Goal: Transaction & Acquisition: Purchase product/service

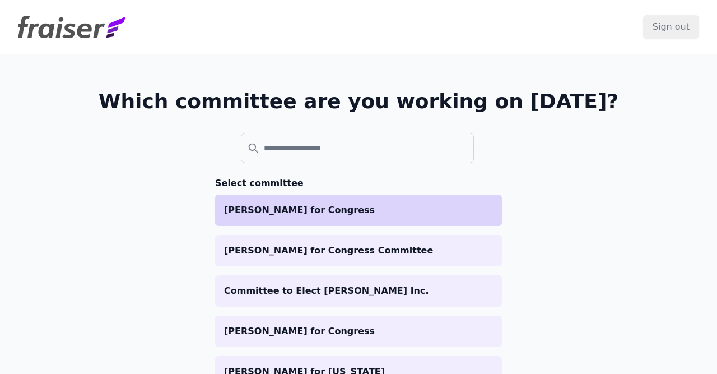
click at [380, 201] on li "[PERSON_NAME] for Congress" at bounding box center [358, 209] width 287 height 31
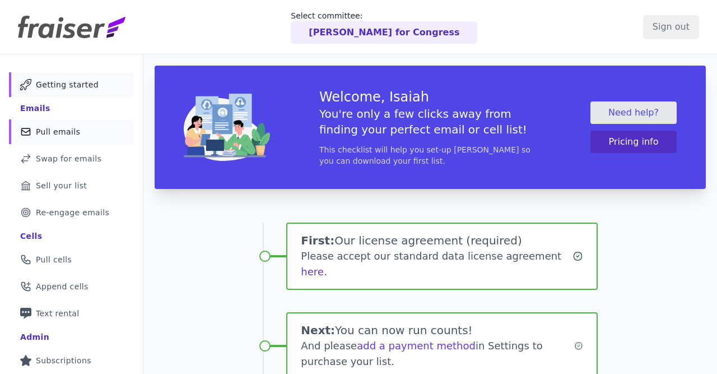
click at [68, 131] on span "Pull emails" at bounding box center [58, 131] width 44 height 11
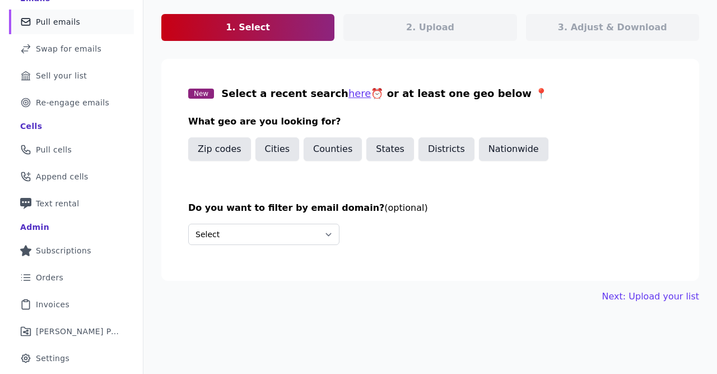
scroll to position [130, 0]
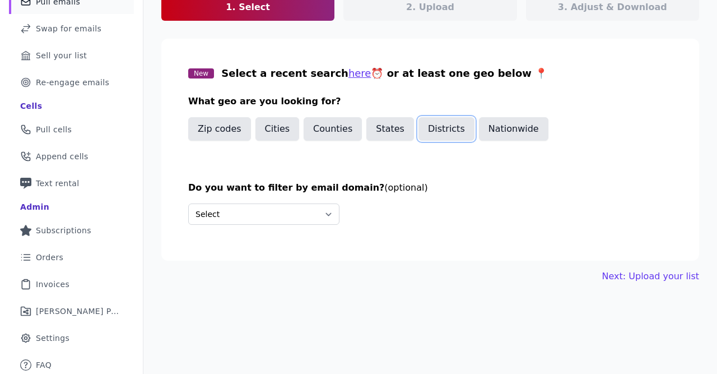
click at [434, 129] on button "Districts" at bounding box center [446, 129] width 56 height 24
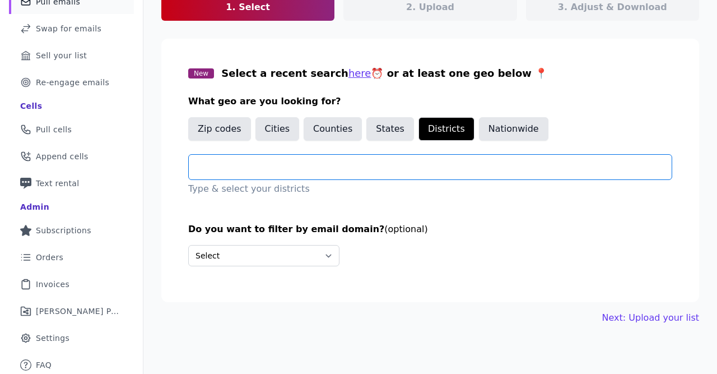
drag, startPoint x: 352, startPoint y: 172, endPoint x: 345, endPoint y: 174, distance: 7.5
click at [352, 172] on input "text" at bounding box center [435, 166] width 474 height 13
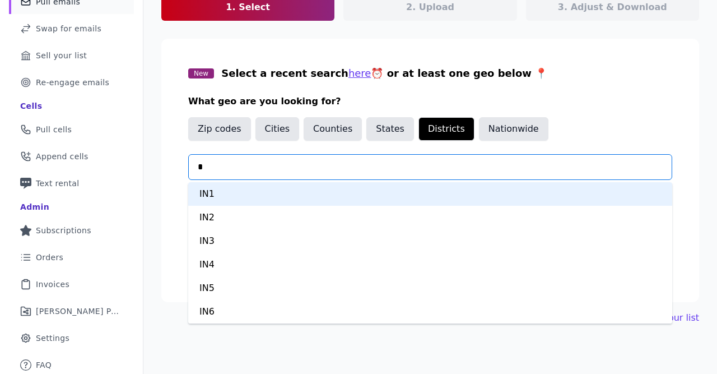
type input "**"
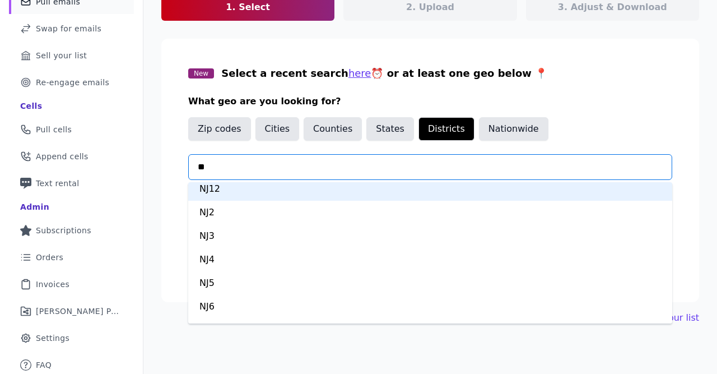
scroll to position [141, 0]
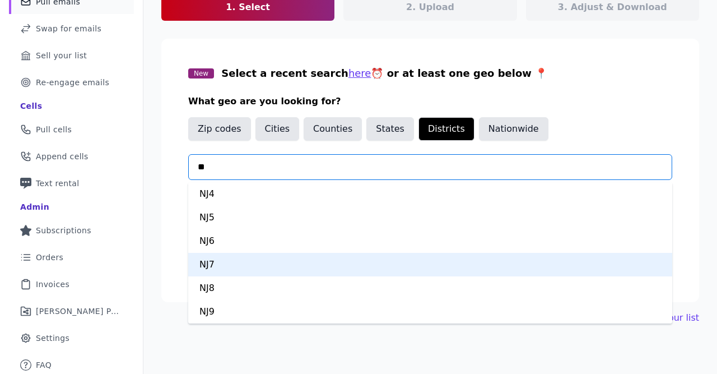
click at [256, 265] on div "NJ7" at bounding box center [430, 265] width 484 height 24
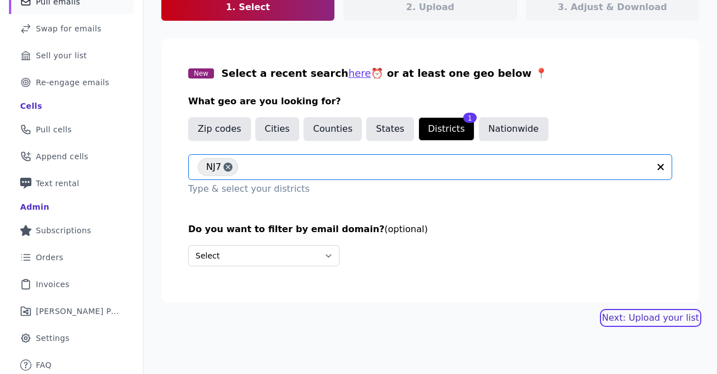
click at [656, 314] on link "Next: Upload your list" at bounding box center [650, 317] width 97 height 13
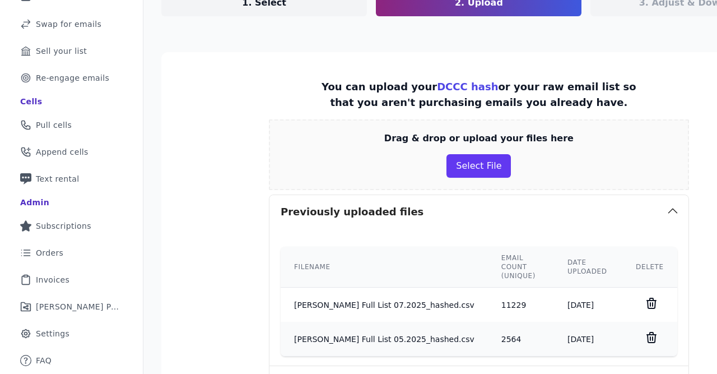
scroll to position [195, 0]
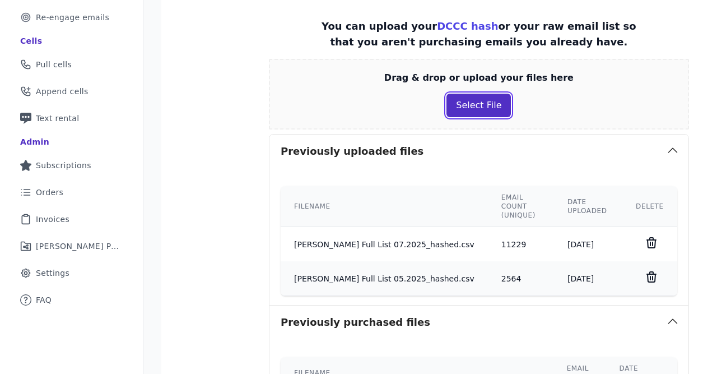
click at [459, 108] on button "Select File" at bounding box center [479, 106] width 64 height 24
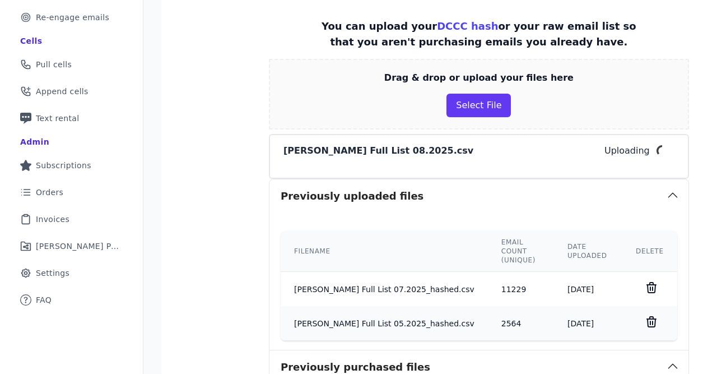
drag, startPoint x: 459, startPoint y: 108, endPoint x: 248, endPoint y: 95, distance: 211.1
click at [248, 95] on section "You can upload your DCCC hash or your raw email list so that you aren't purchas…" at bounding box center [478, 275] width 635 height 566
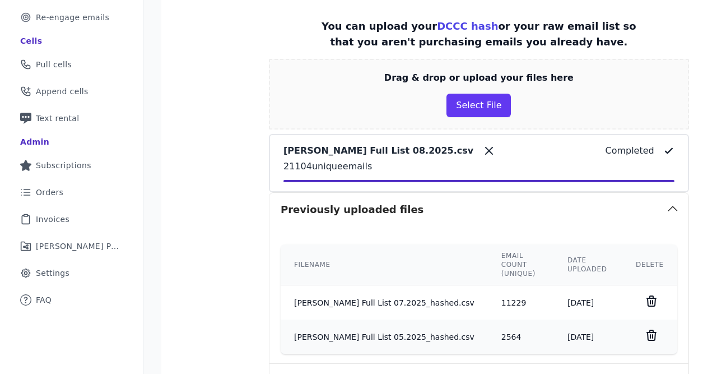
scroll to position [494, 0]
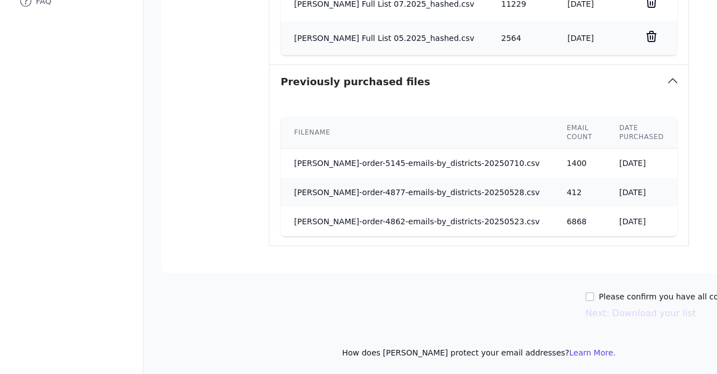
click at [585, 298] on div "Please confirm you have all correct lists uploaded. Next: Download your list" at bounding box center [690, 305] width 211 height 29
click at [585, 296] on input "Please confirm you have all correct lists uploaded." at bounding box center [589, 296] width 9 height 9
checkbox input "true"
click at [585, 311] on button "Next: Download your list" at bounding box center [640, 312] width 110 height 13
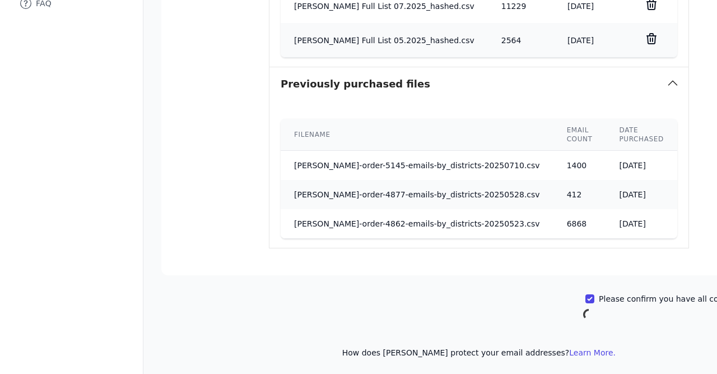
scroll to position [133, 0]
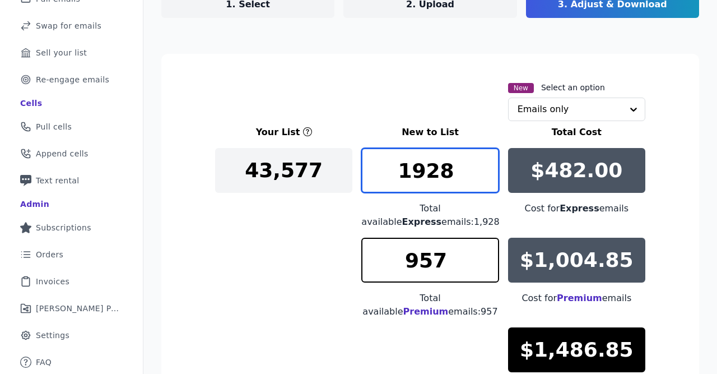
drag, startPoint x: 426, startPoint y: 173, endPoint x: 413, endPoint y: 177, distance: 14.0
click at [413, 177] on input "1928" at bounding box center [429, 170] width 137 height 45
type input "1"
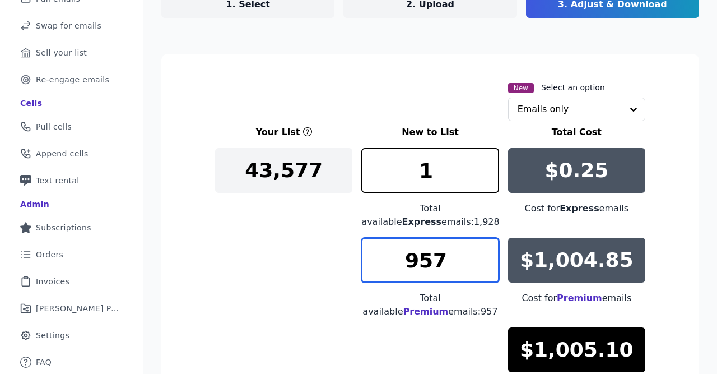
drag, startPoint x: 416, startPoint y: 264, endPoint x: 406, endPoint y: 266, distance: 10.3
click at [406, 266] on input "957" at bounding box center [429, 260] width 137 height 45
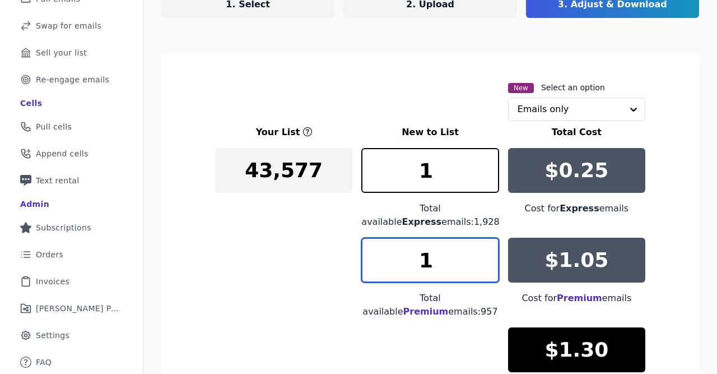
type input "1"
click at [199, 268] on section "New Select an option Emails only Your List New to List Total Cost 43,577 1 Tota…" at bounding box center [430, 287] width 538 height 467
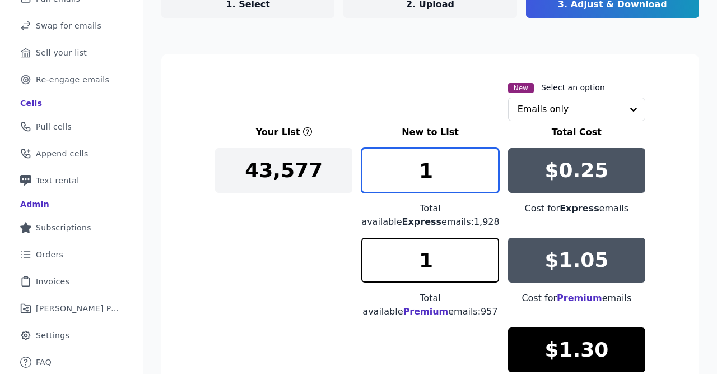
drag, startPoint x: 443, startPoint y: 177, endPoint x: 171, endPoint y: 178, distance: 272.3
click at [361, 178] on input "1" at bounding box center [429, 170] width 137 height 45
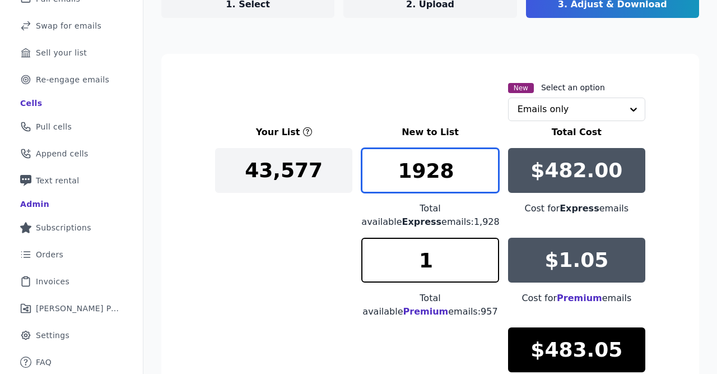
type input "1928"
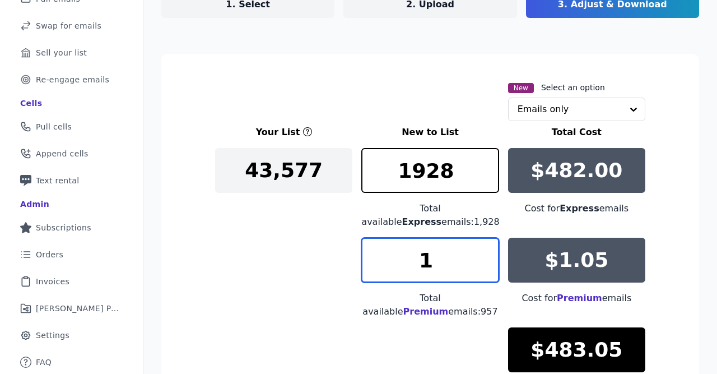
drag, startPoint x: 450, startPoint y: 259, endPoint x: 94, endPoint y: 276, distance: 356.7
click at [361, 276] on input "1" at bounding box center [429, 260] width 137 height 45
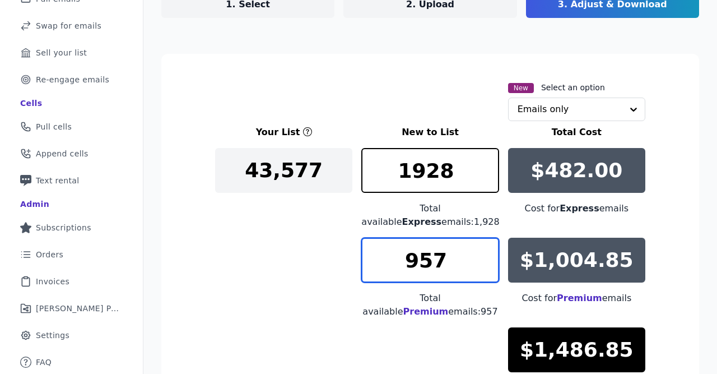
type input "957"
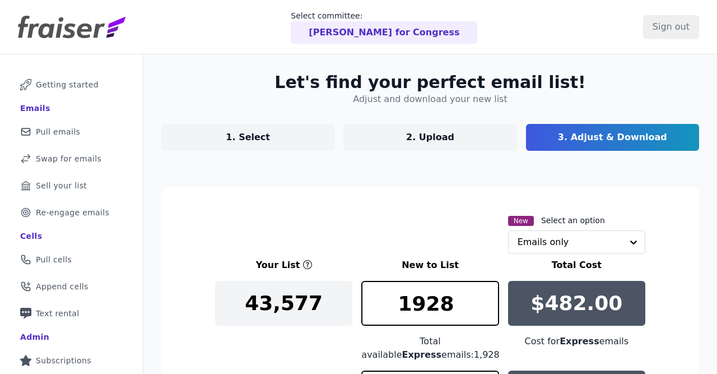
click at [240, 147] on div "Let's find your perfect email list! Adjust and download your new list 1. Select…" at bounding box center [430, 362] width 574 height 617
click at [247, 139] on p "1. Select" at bounding box center [248, 137] width 44 height 13
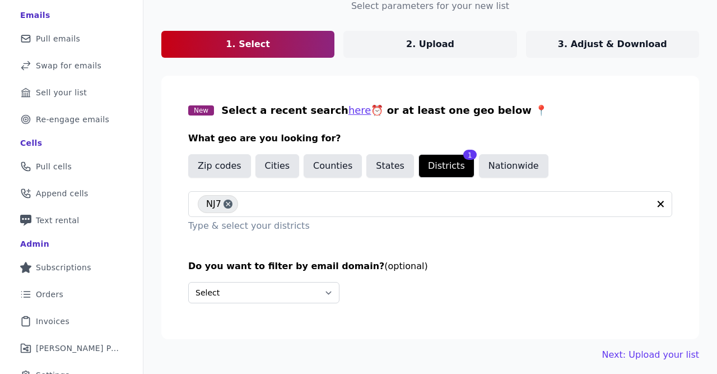
scroll to position [130, 0]
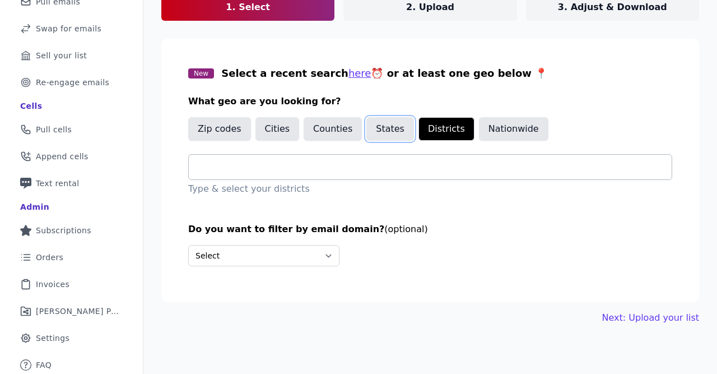
click at [385, 133] on button "States" at bounding box center [390, 129] width 48 height 24
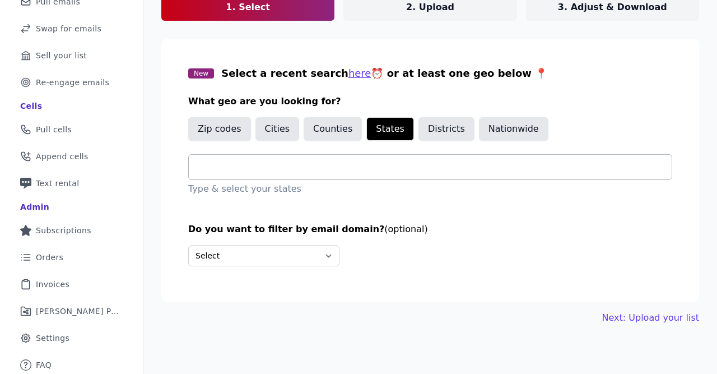
click at [338, 165] on input "text" at bounding box center [435, 166] width 474 height 13
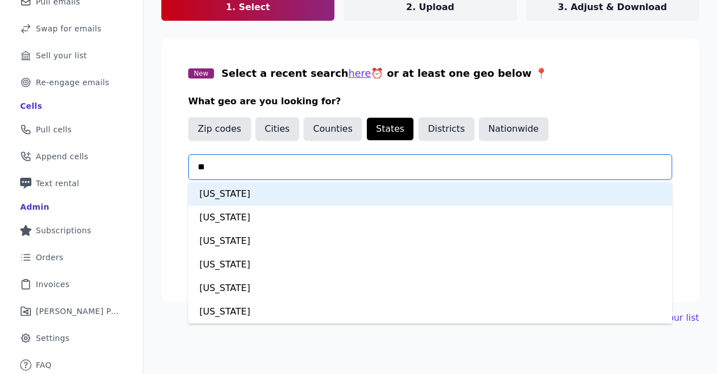
type input "***"
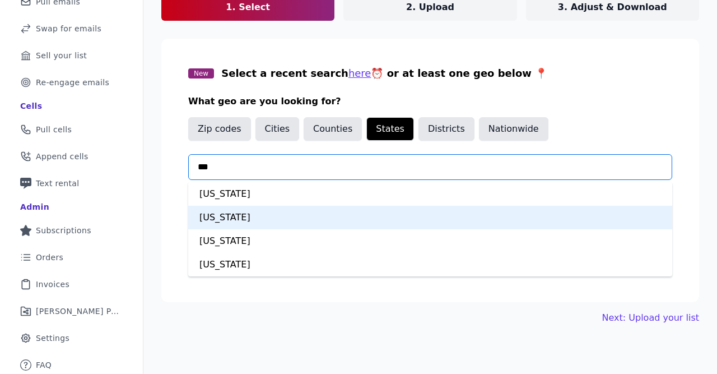
click at [327, 216] on div "New Jersey" at bounding box center [430, 218] width 484 height 24
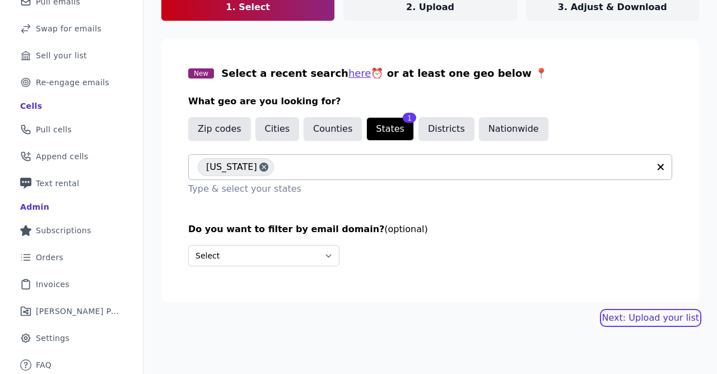
click at [648, 312] on link "Next: Upload your list" at bounding box center [650, 317] width 97 height 13
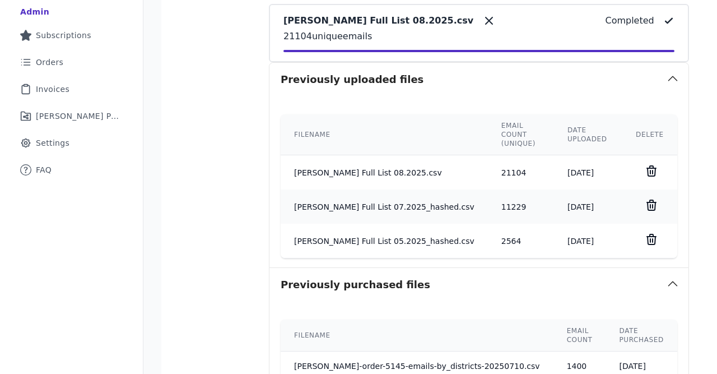
scroll to position [528, 0]
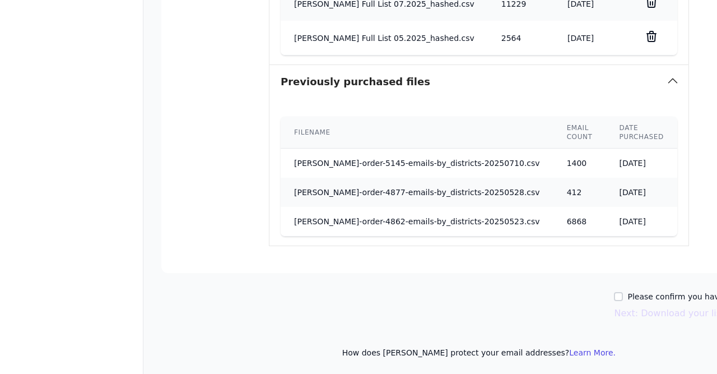
click at [627, 297] on label "Please confirm you have no lists to upload." at bounding box center [711, 296] width 169 height 11
click at [614, 297] on input "Please confirm you have no lists to upload." at bounding box center [618, 296] width 9 height 9
checkbox input "true"
click at [614, 309] on button "Next: Download your list" at bounding box center [669, 312] width 110 height 13
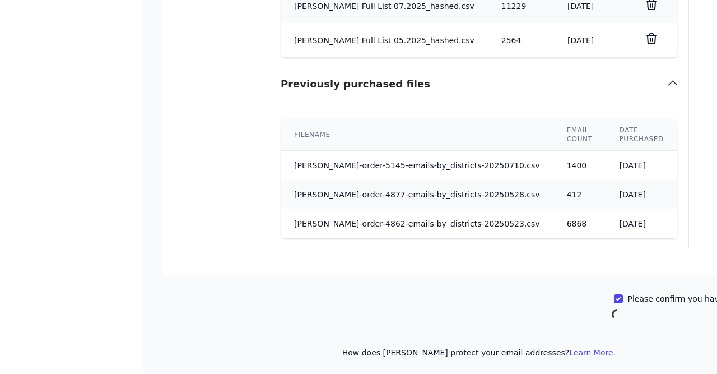
scroll to position [133, 0]
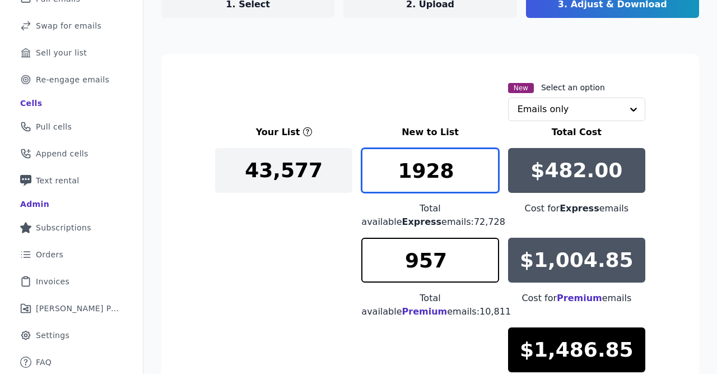
drag, startPoint x: 393, startPoint y: 161, endPoint x: 250, endPoint y: 160, distance: 142.3
click at [361, 160] on input "1928" at bounding box center [429, 170] width 137 height 45
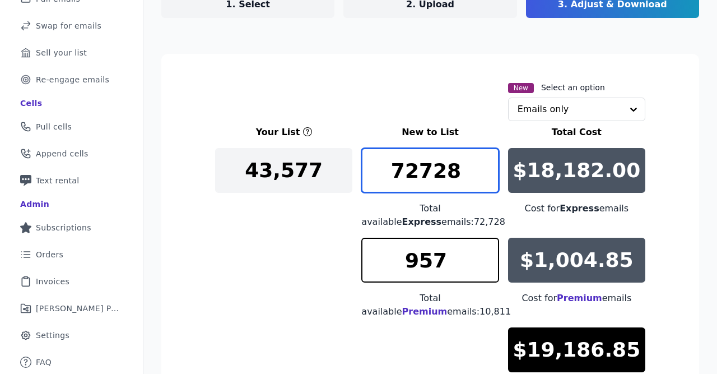
type input "72728"
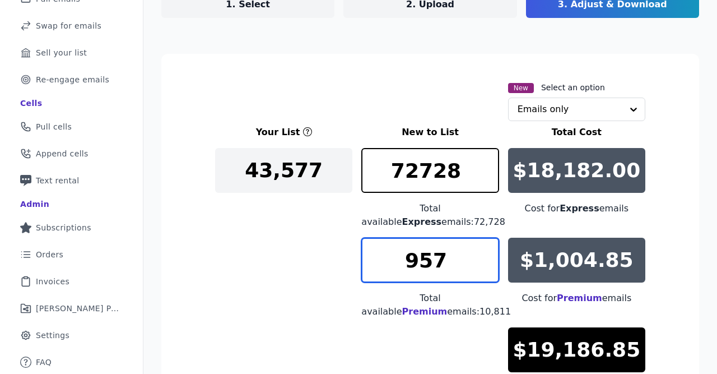
drag, startPoint x: 433, startPoint y: 263, endPoint x: 344, endPoint y: 267, distance: 89.2
click at [361, 267] on input "957" at bounding box center [429, 260] width 137 height 45
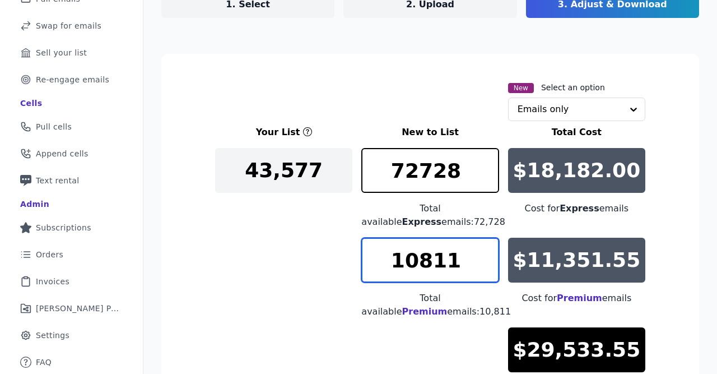
type input "10811"
click at [302, 283] on div "Your List New to List Total Cost 43,577 72728 Total available Express emails: 7…" at bounding box center [430, 266] width 430 height 282
